Goal: Transaction & Acquisition: Book appointment/travel/reservation

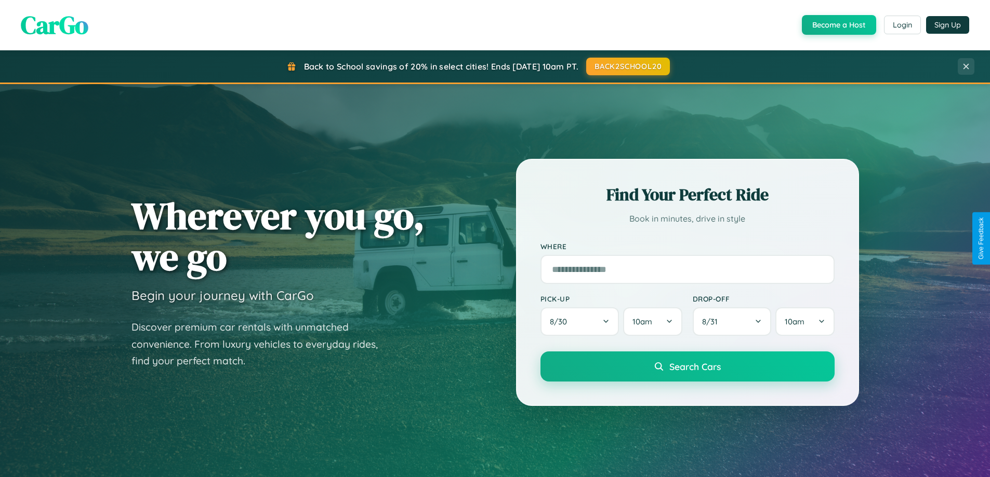
scroll to position [448, 0]
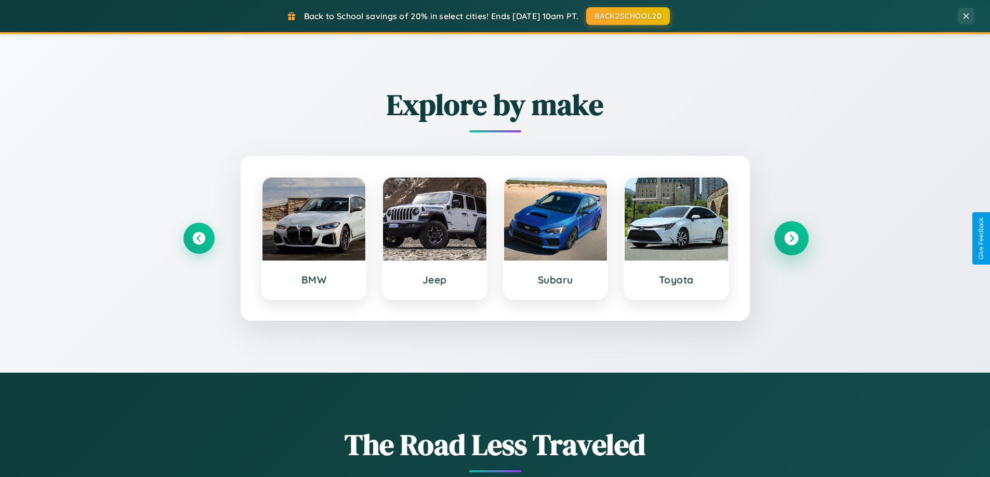
click at [791, 238] on icon at bounding box center [791, 239] width 14 height 14
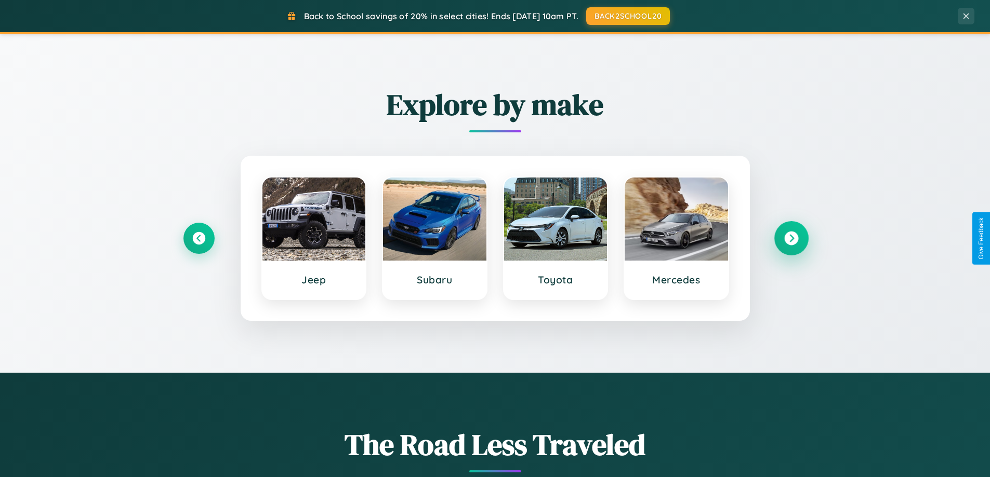
click at [791, 238] on icon at bounding box center [791, 239] width 14 height 14
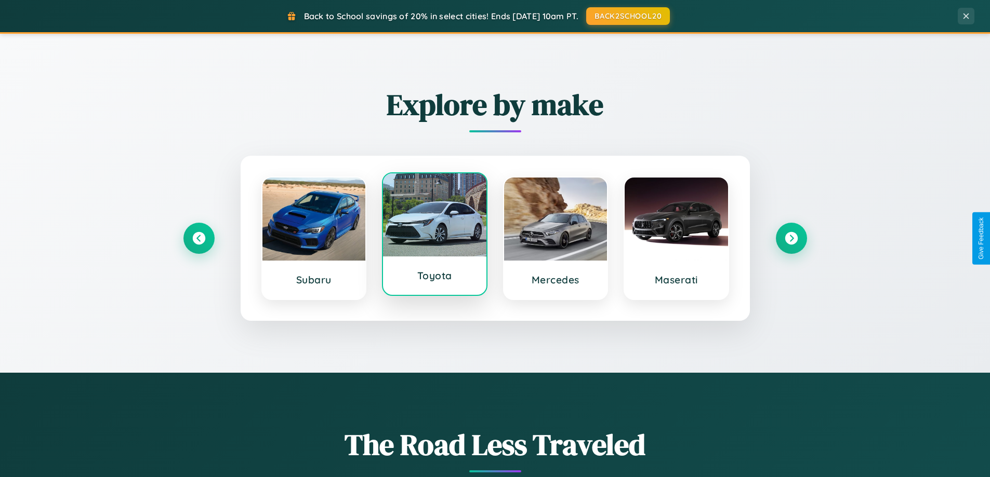
click at [434, 236] on div at bounding box center [434, 214] width 103 height 83
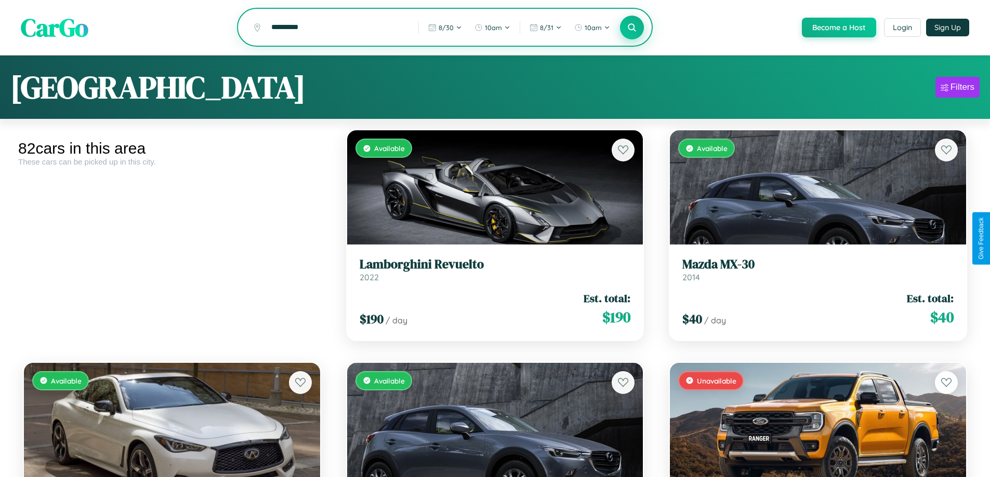
click at [631, 28] on icon at bounding box center [632, 27] width 10 height 10
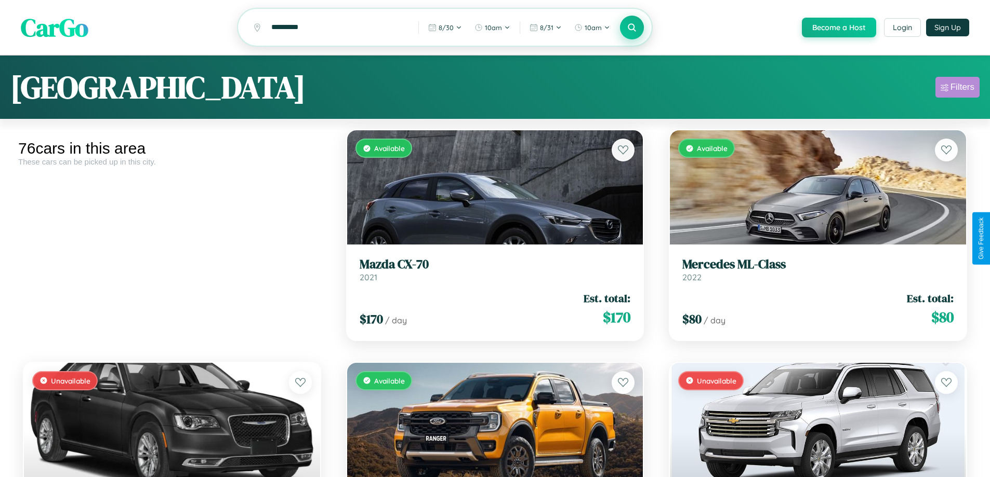
click at [957, 89] on div "Filters" at bounding box center [962, 87] width 24 height 10
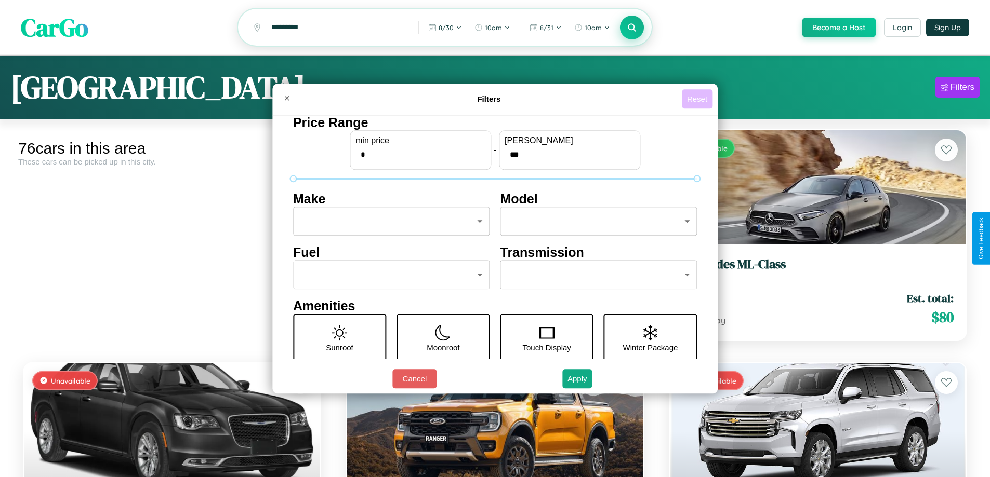
click at [698, 99] on button "Reset" at bounding box center [696, 98] width 31 height 19
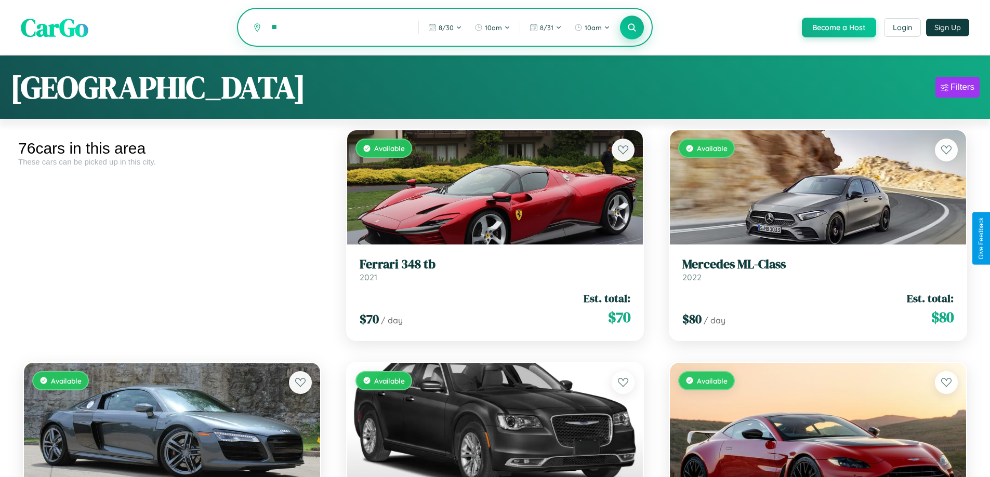
type input "*"
type input "******"
click at [631, 28] on icon at bounding box center [632, 27] width 10 height 10
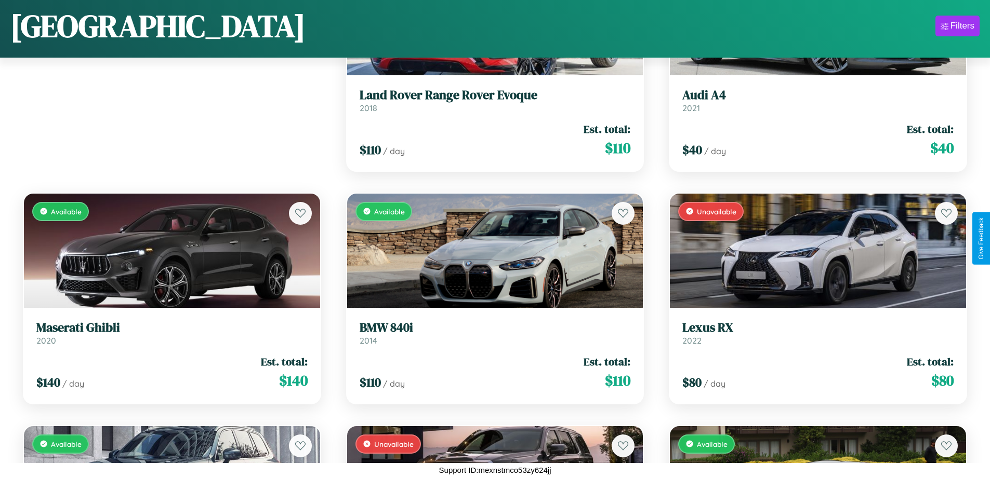
scroll to position [611, 0]
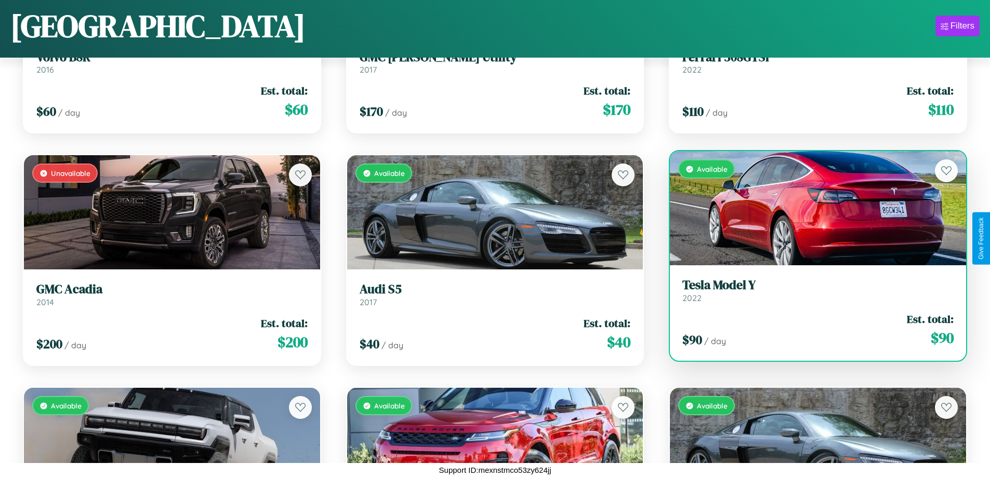
click at [811, 291] on h3 "Tesla Model Y" at bounding box center [817, 285] width 271 height 15
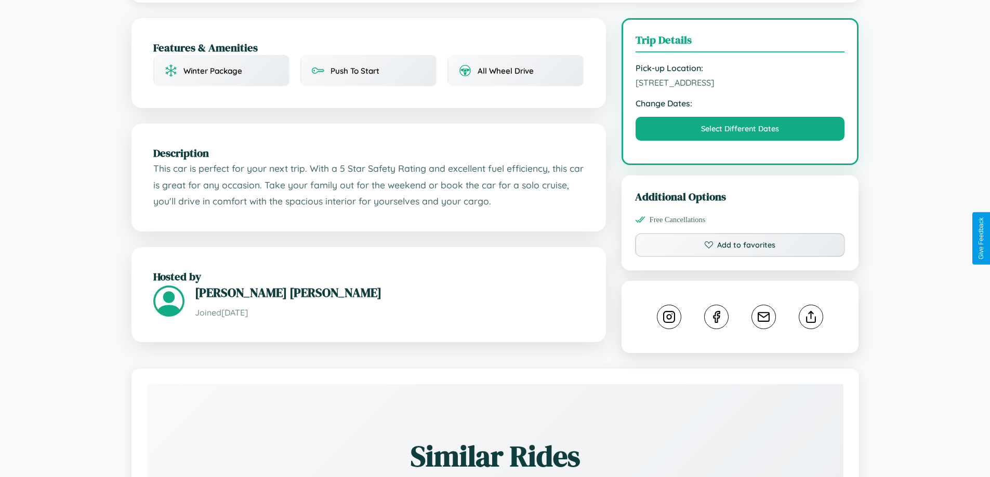
scroll to position [270, 0]
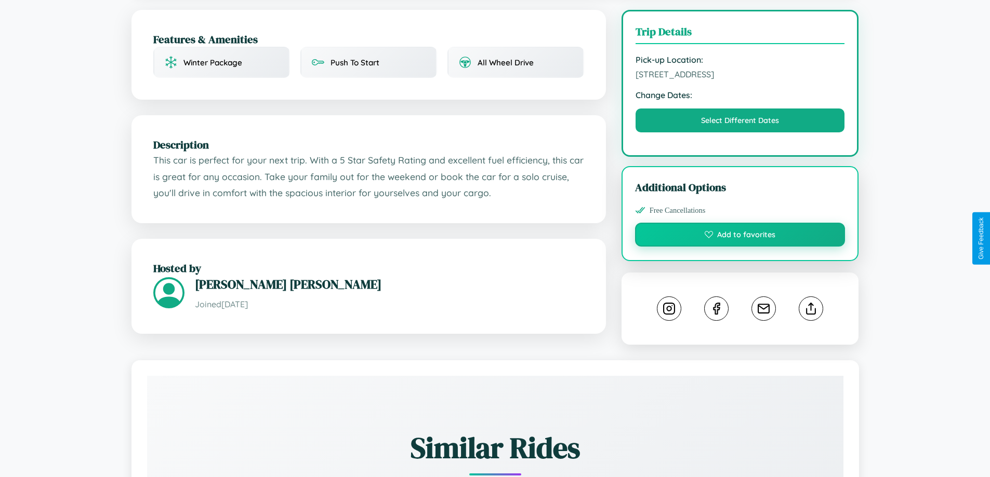
click at [740, 238] on button "Add to favorites" at bounding box center [740, 235] width 210 height 24
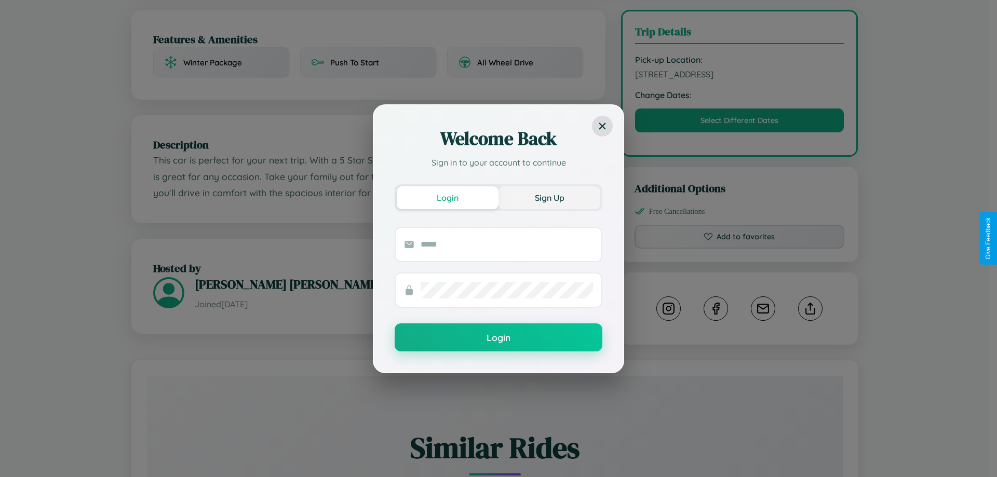
click at [550, 197] on button "Sign Up" at bounding box center [550, 197] width 102 height 23
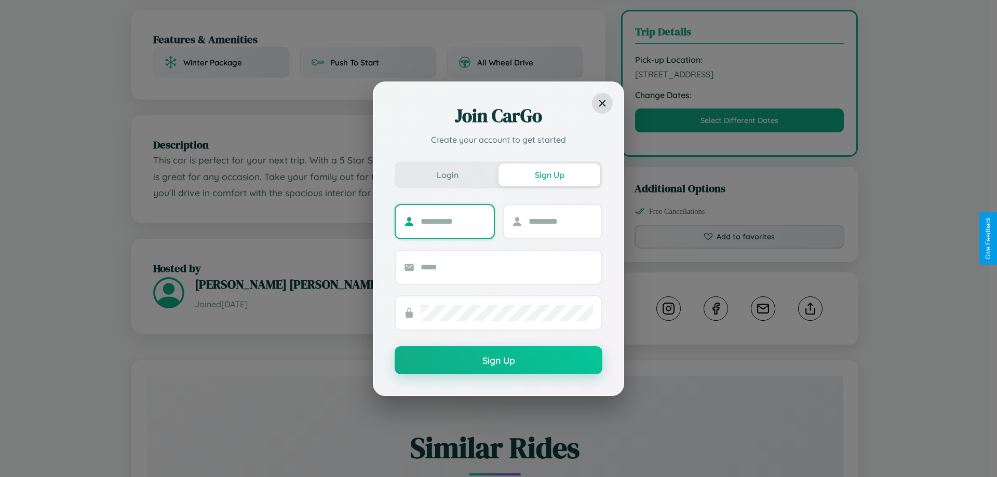
click at [453, 221] on input "text" at bounding box center [453, 221] width 65 height 17
type input "*****"
click at [560, 221] on input "text" at bounding box center [561, 221] width 65 height 17
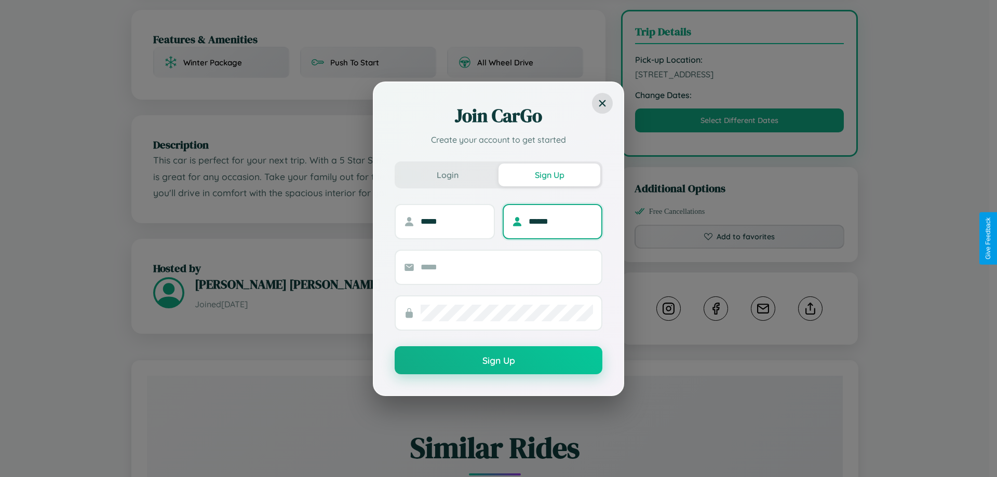
type input "******"
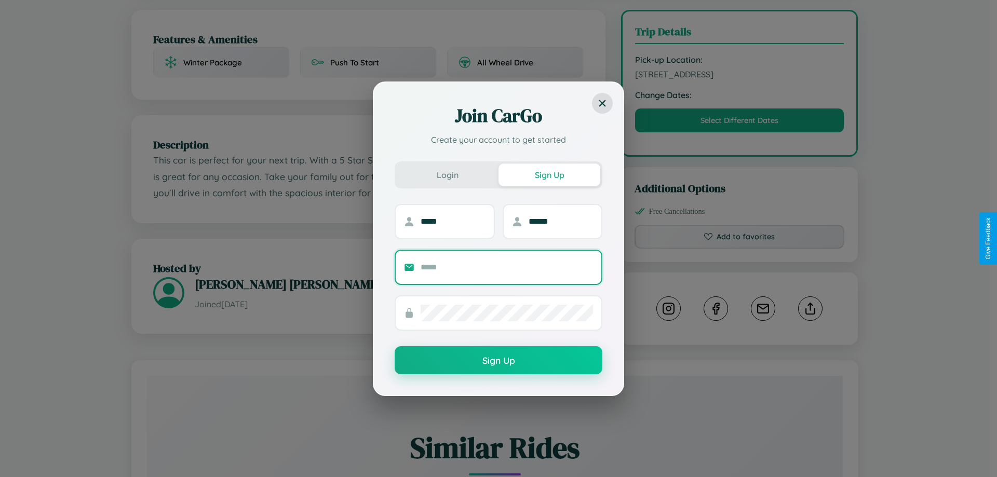
click at [507, 267] on input "text" at bounding box center [507, 267] width 172 height 17
type input "**********"
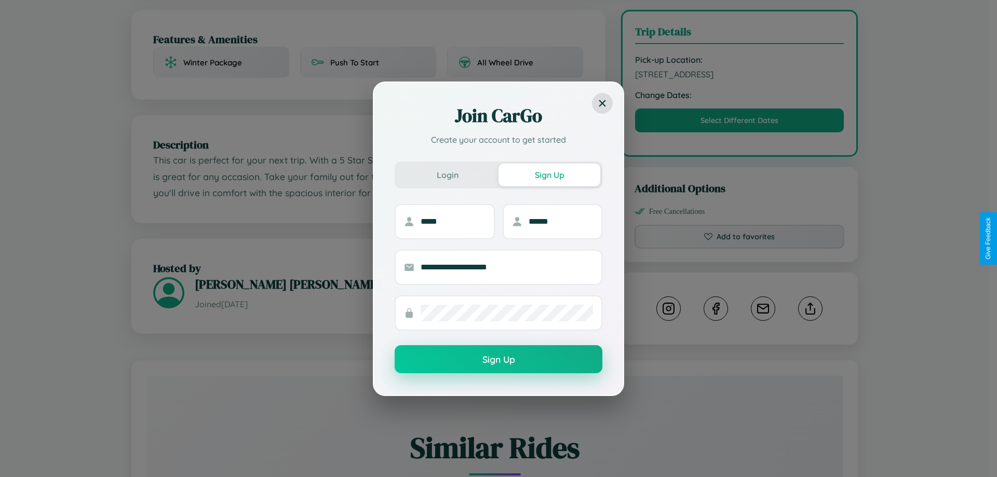
click at [499, 359] on button "Sign Up" at bounding box center [499, 359] width 208 height 28
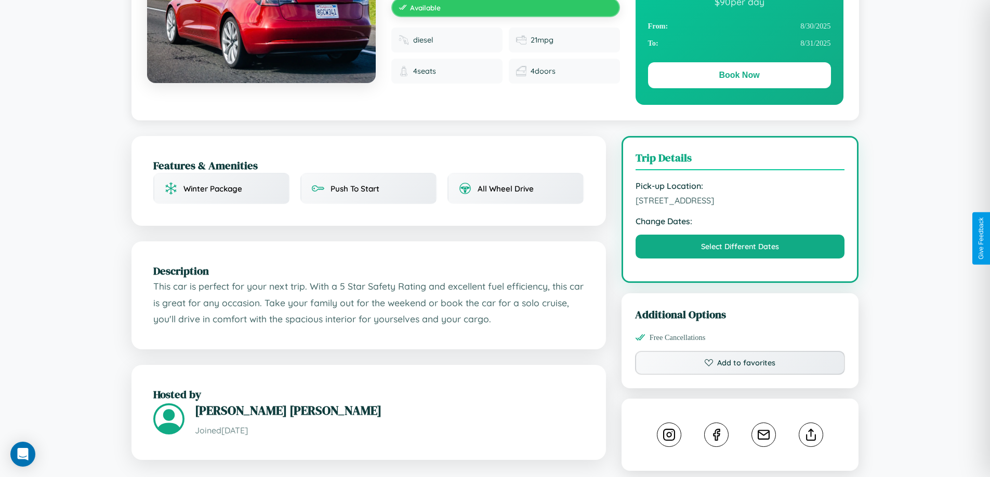
scroll to position [0, 0]
